Goal: Task Accomplishment & Management: Complete application form

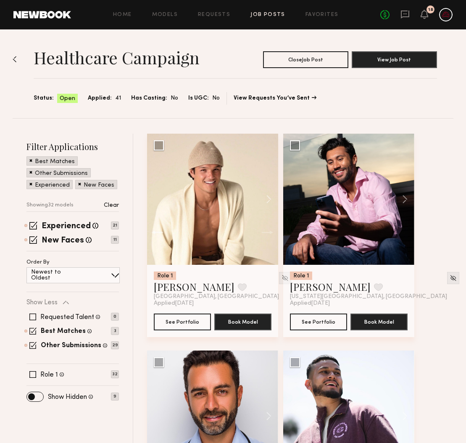
scroll to position [1642, 0]
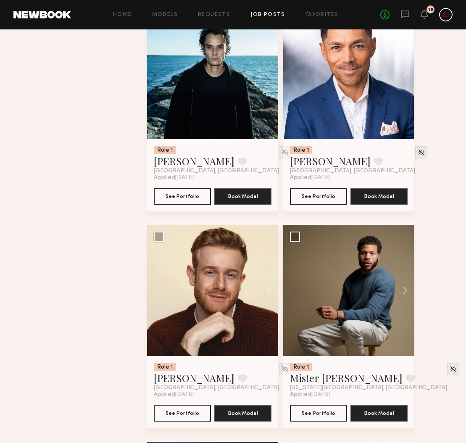
click at [252, 11] on div "Home Models Requests Job Posts Favorites Sign Out No fees up to $5,000 18" at bounding box center [261, 14] width 381 height 13
click at [266, 14] on link "Job Posts" at bounding box center [267, 14] width 35 height 5
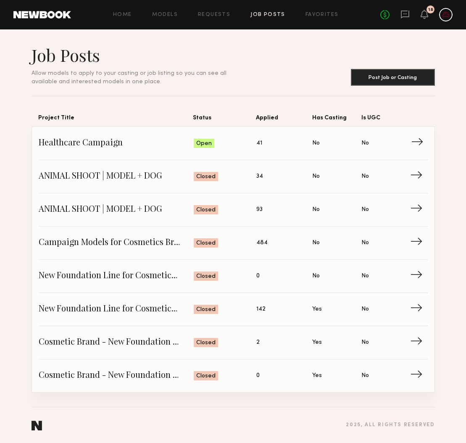
click at [253, 141] on span "Status: Open" at bounding box center [225, 143] width 63 height 13
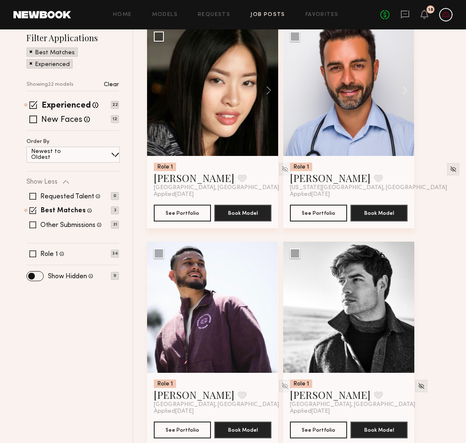
scroll to position [110, 0]
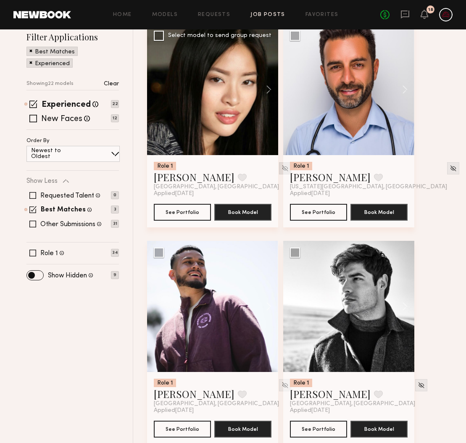
click at [281, 170] on img at bounding box center [284, 168] width 7 height 7
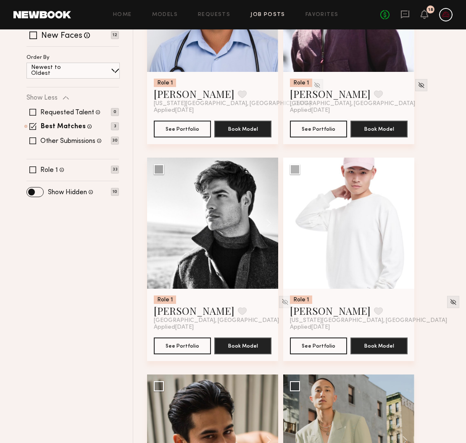
scroll to position [230, 0]
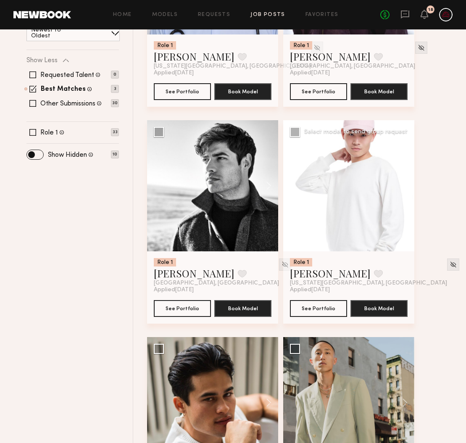
click at [409, 187] on button at bounding box center [400, 185] width 27 height 131
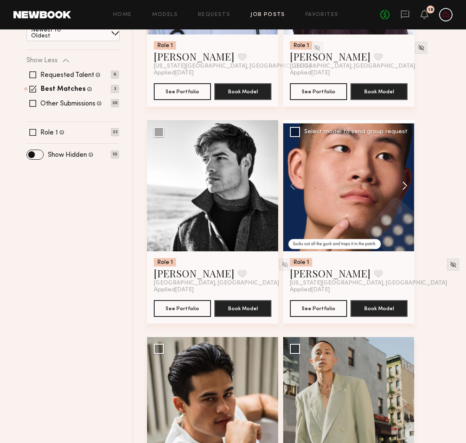
click at [409, 187] on button at bounding box center [400, 185] width 27 height 131
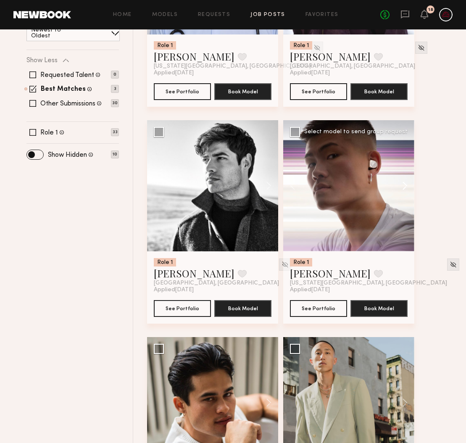
click at [409, 187] on button at bounding box center [400, 185] width 27 height 131
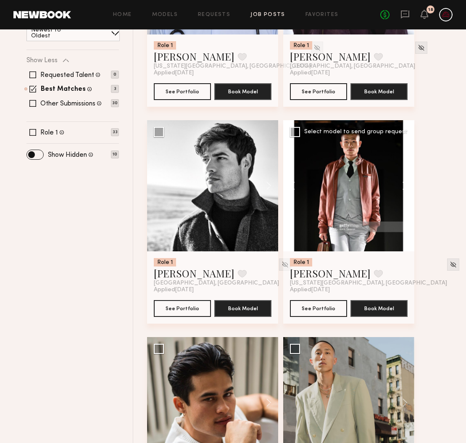
click at [409, 187] on button at bounding box center [400, 185] width 27 height 131
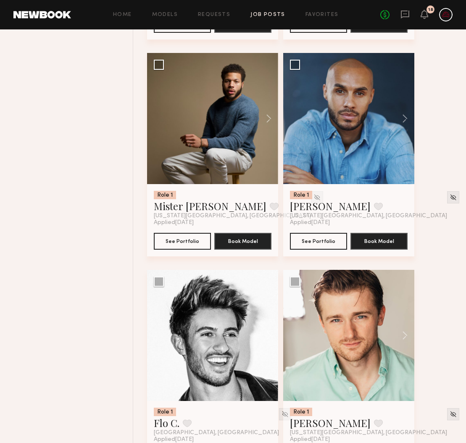
scroll to position [1163, 0]
